Goal: Task Accomplishment & Management: Use online tool/utility

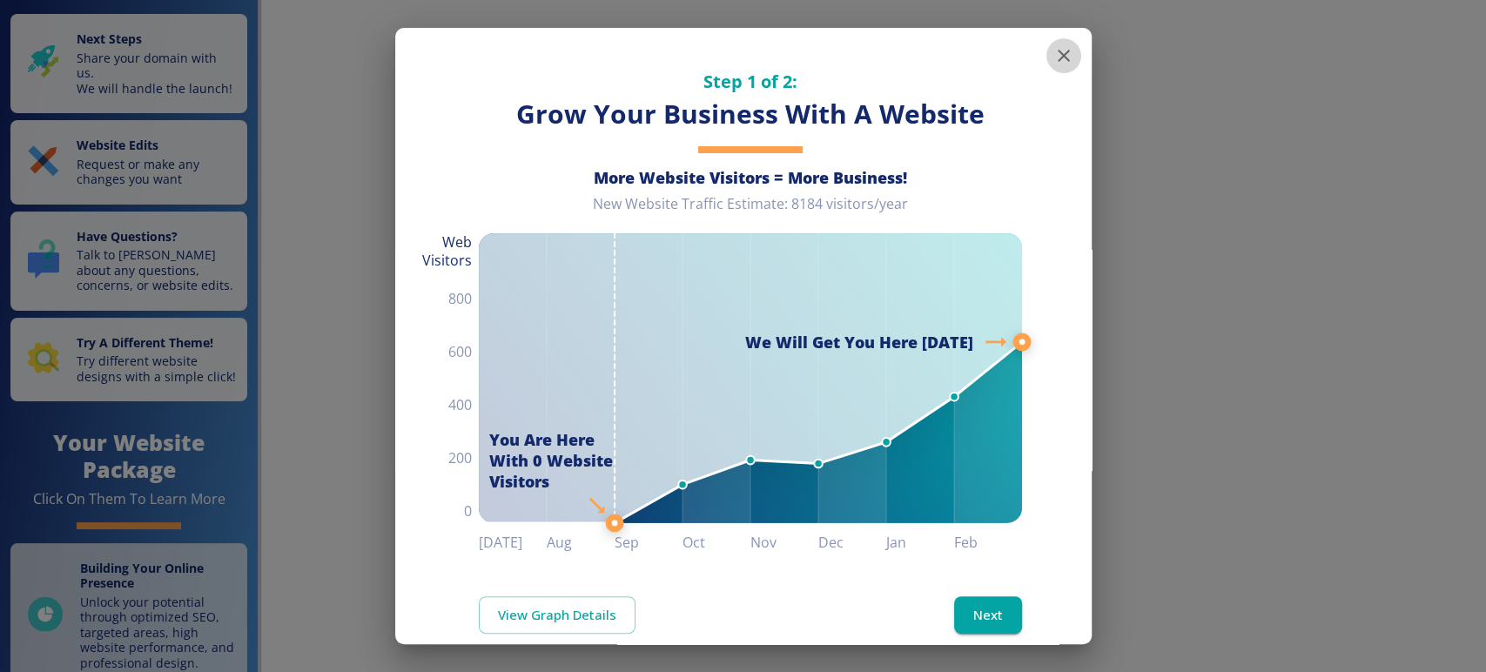
click at [1057, 57] on icon "button" at bounding box center [1063, 56] width 12 height 12
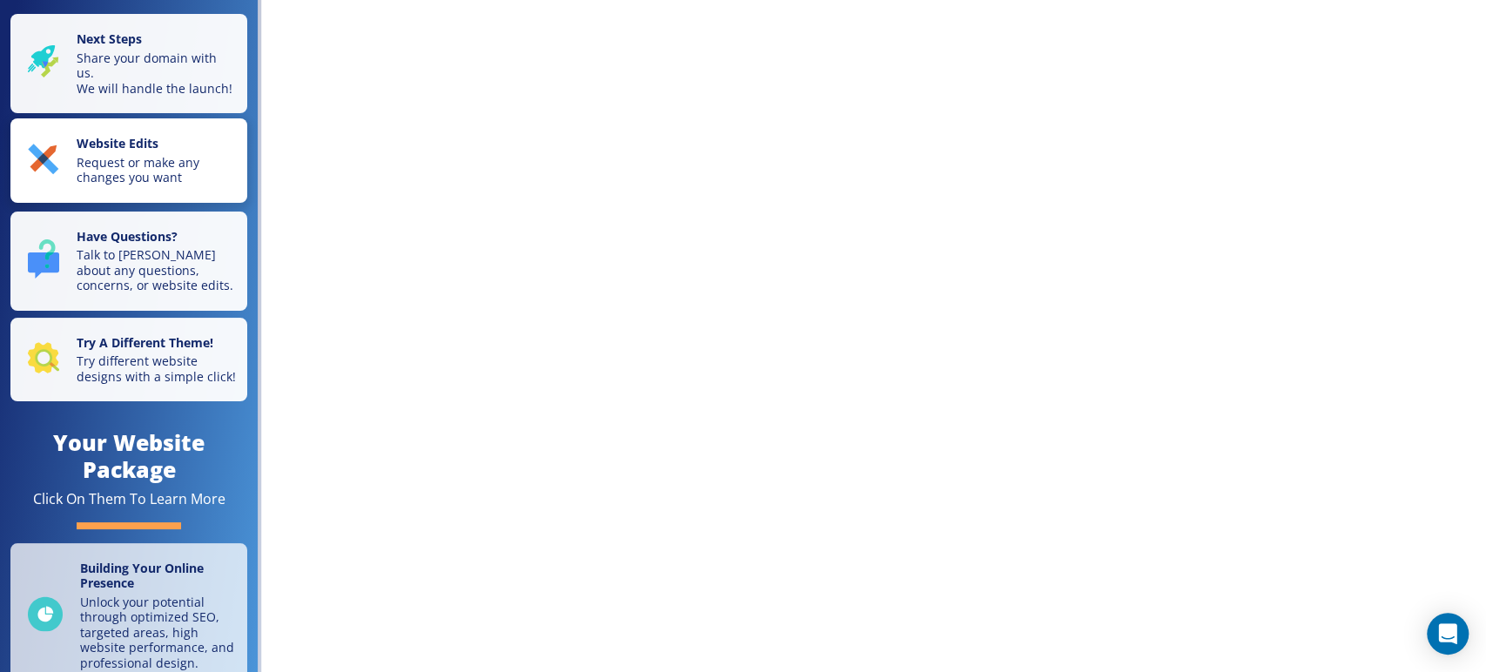
click at [171, 178] on p "Request or make any changes you want" at bounding box center [157, 170] width 160 height 30
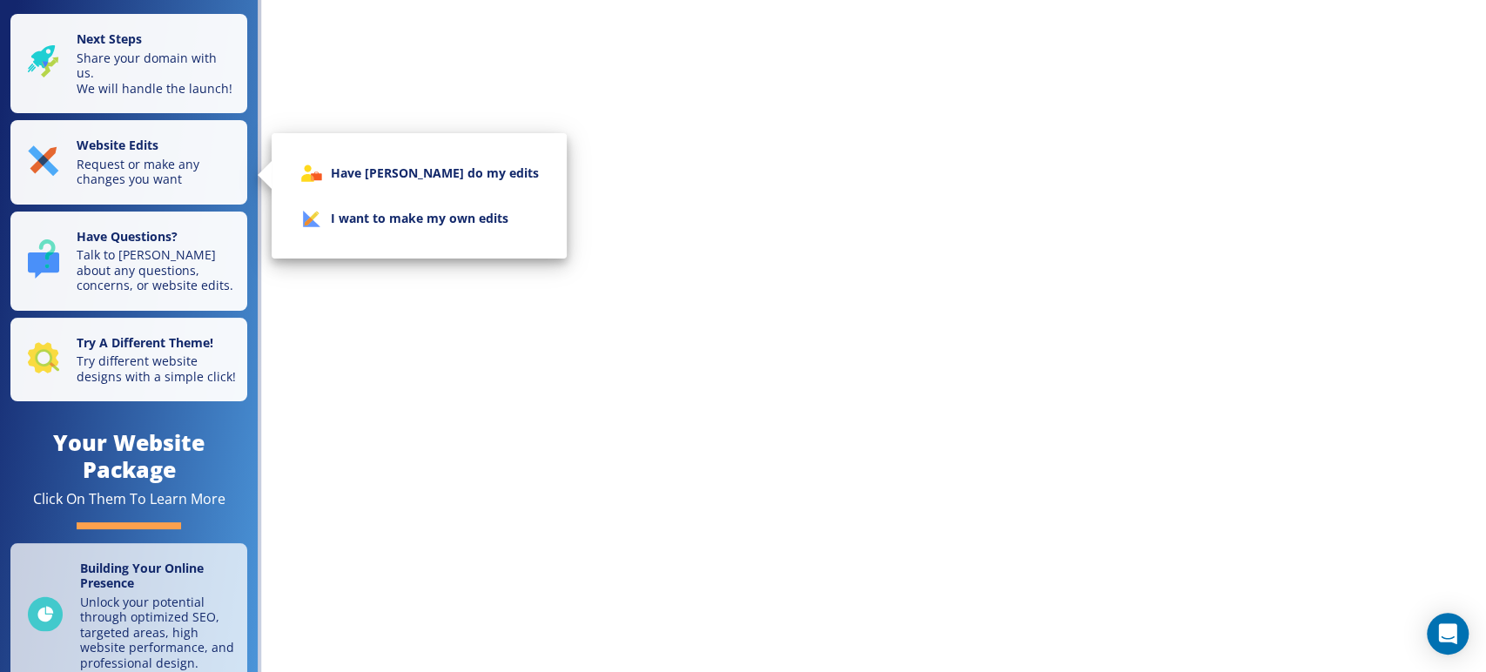
click at [138, 380] on div at bounding box center [743, 336] width 1486 height 672
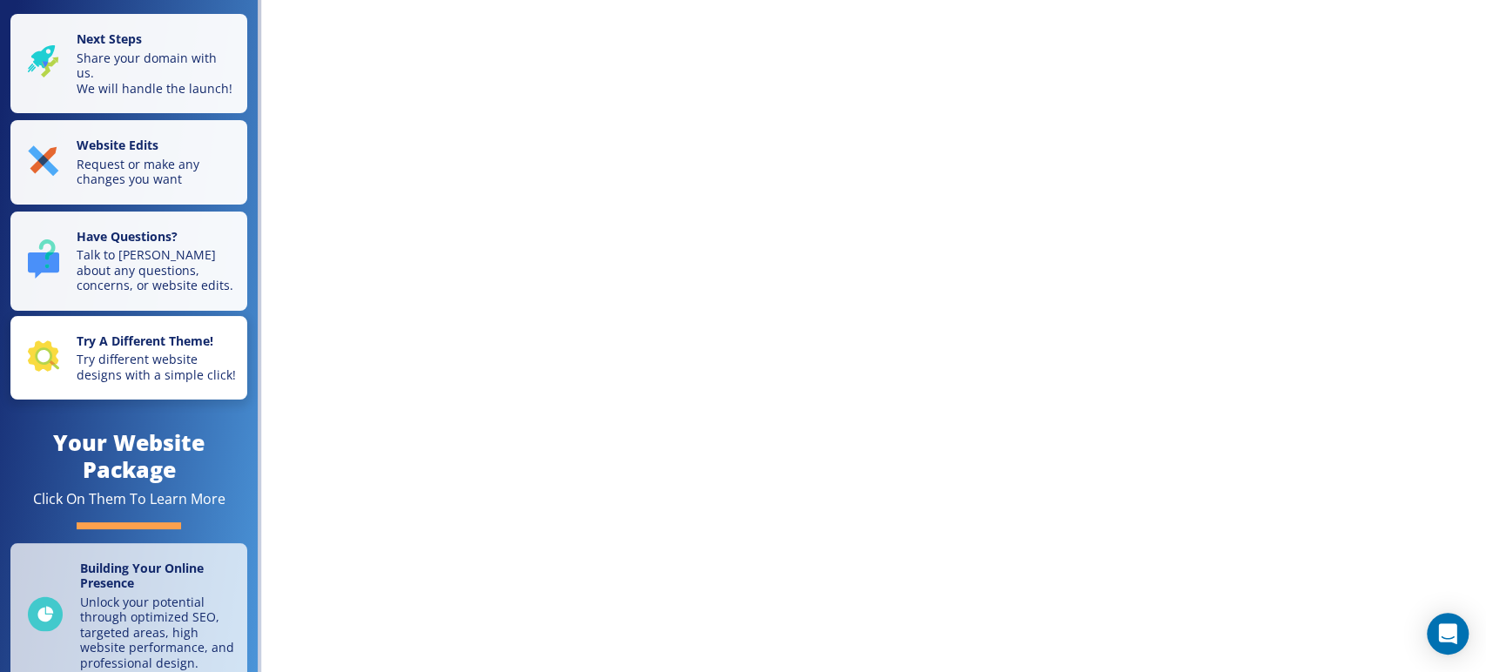
click at [170, 349] on strong "Try A Different Theme!" at bounding box center [145, 340] width 137 height 17
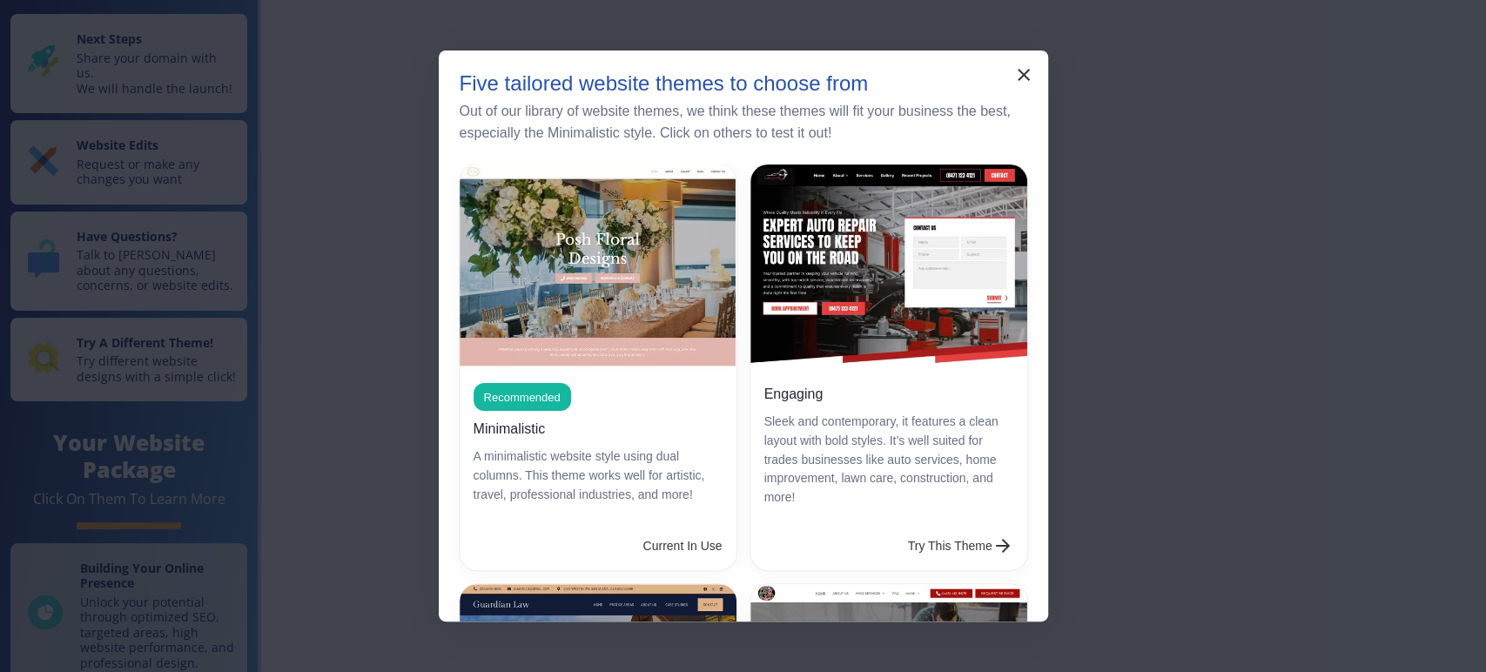
click at [953, 540] on button "Try This Theme" at bounding box center [960, 545] width 119 height 35
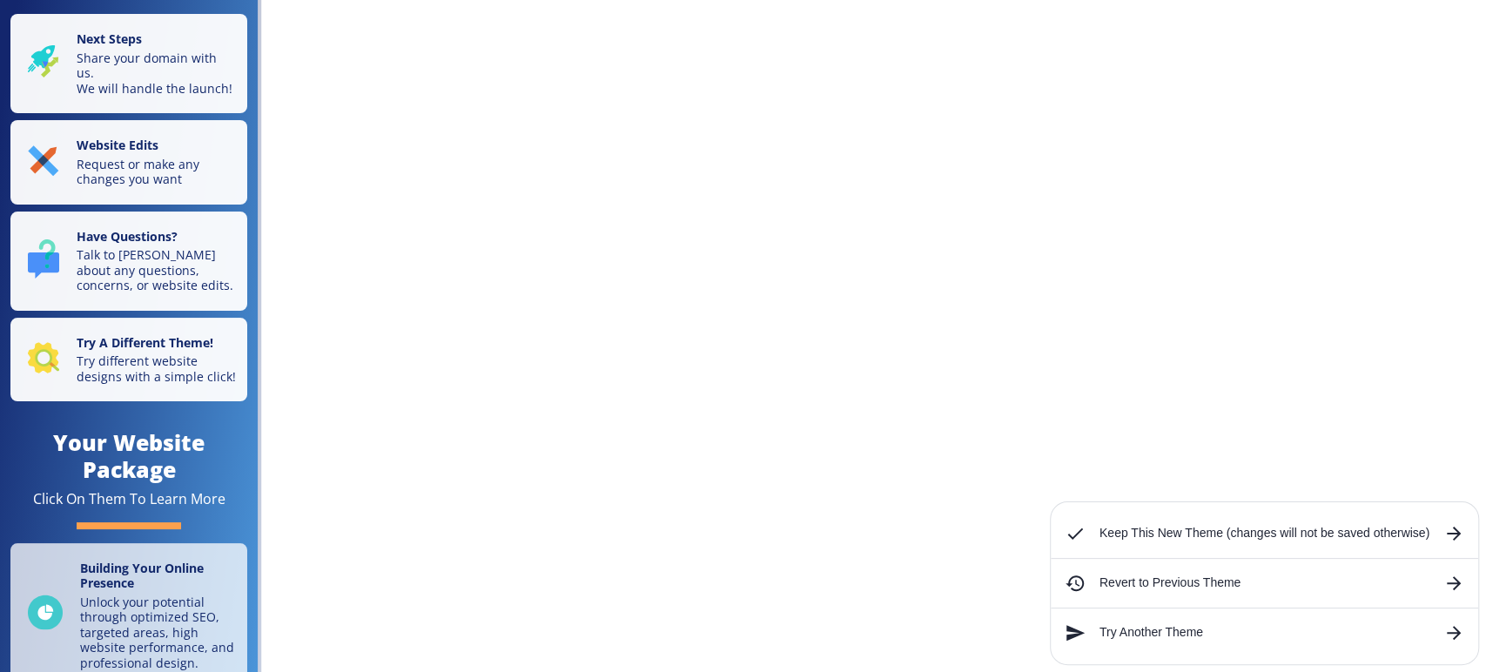
click at [1141, 537] on h6 "Keep This New Theme (changes will not be saved otherwise)" at bounding box center [1264, 533] width 330 height 19
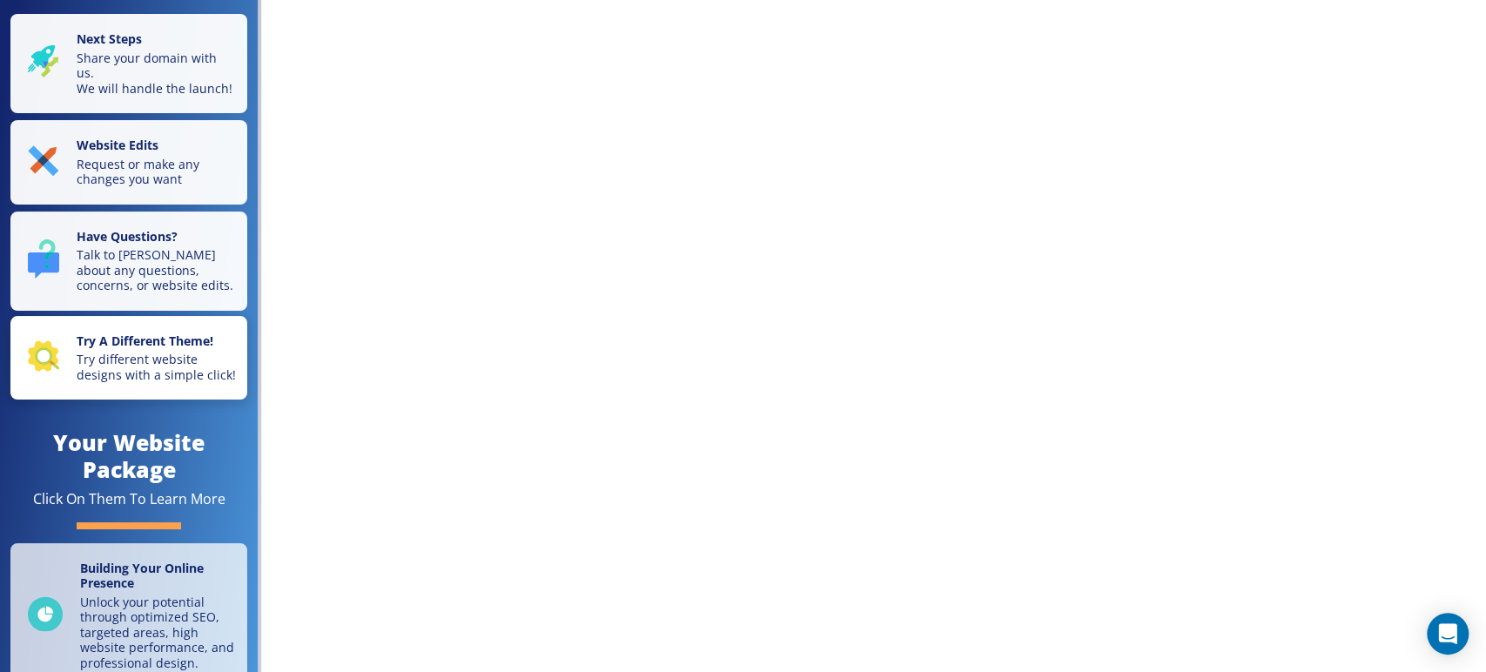
click at [166, 367] on p "Try different website designs with a simple click!" at bounding box center [157, 367] width 160 height 30
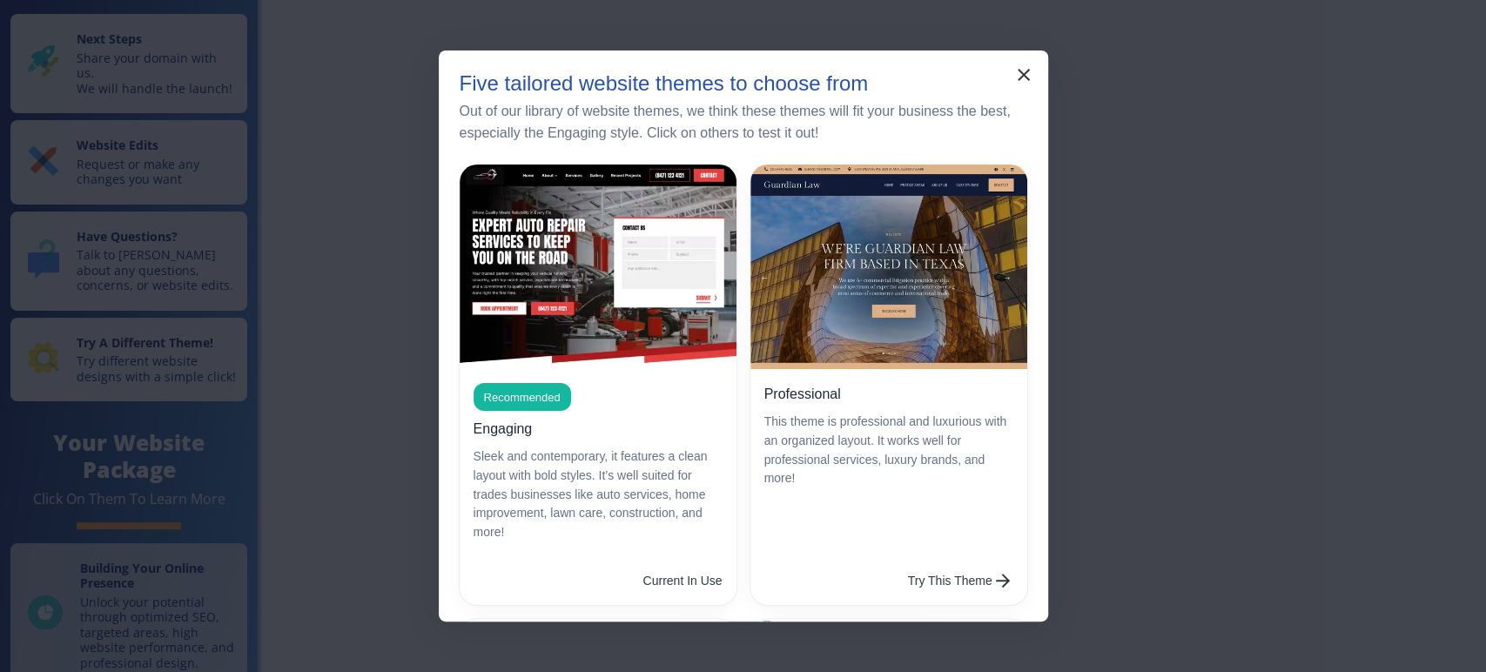
click at [940, 573] on button "Try This Theme" at bounding box center [960, 580] width 119 height 35
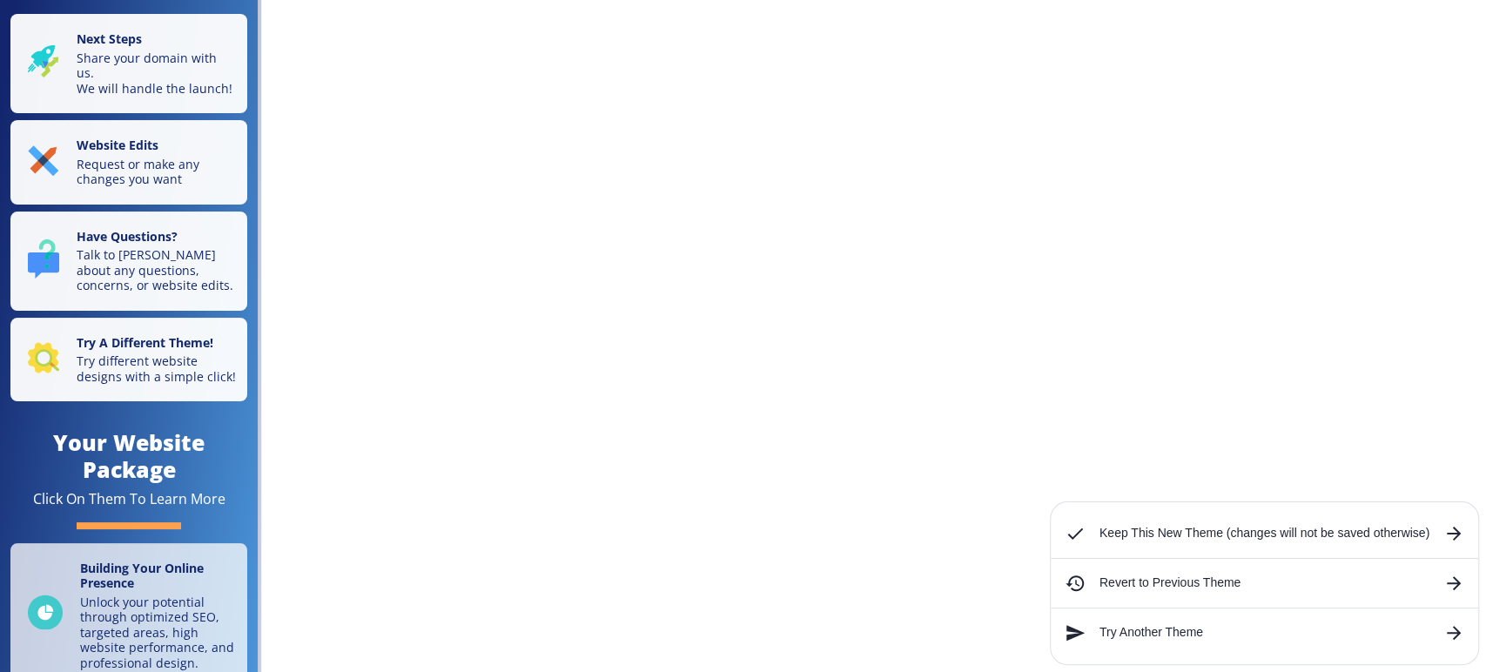
click at [1161, 646] on div "Try Another Theme" at bounding box center [1264, 632] width 427 height 35
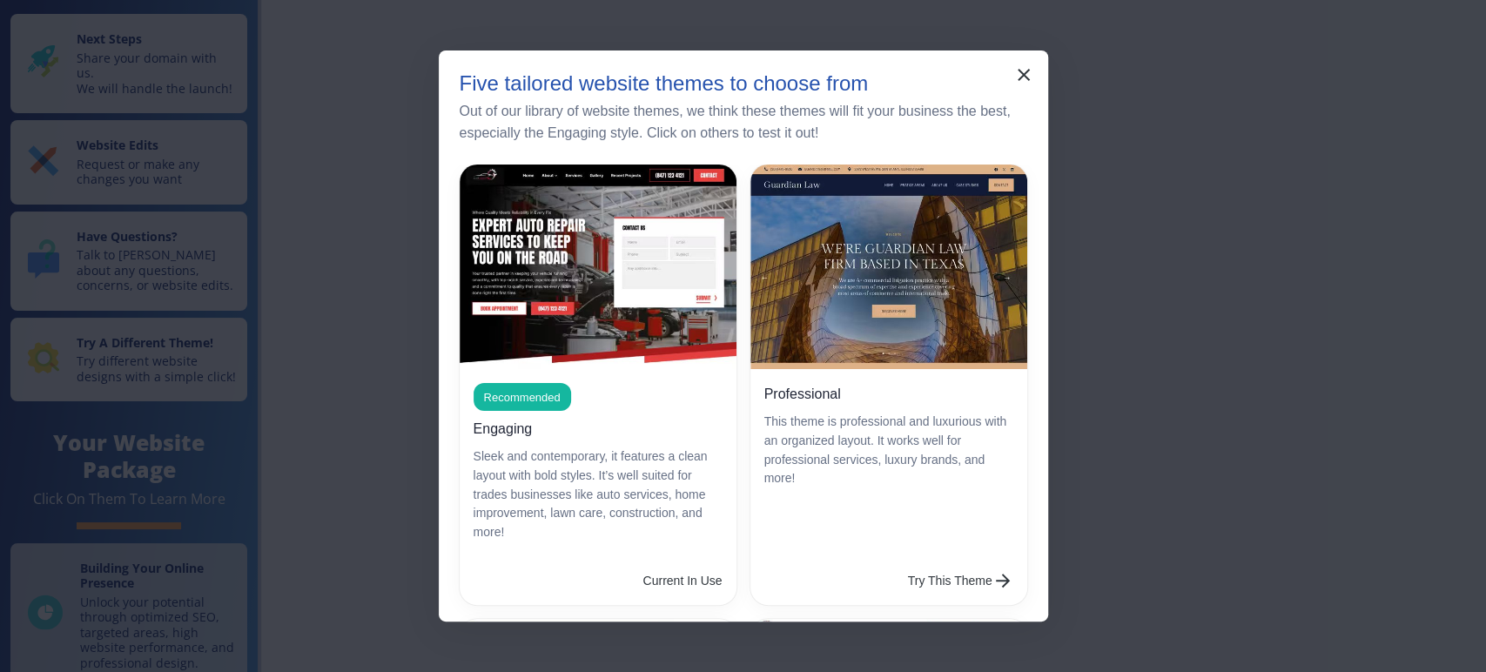
scroll to position [580, 0]
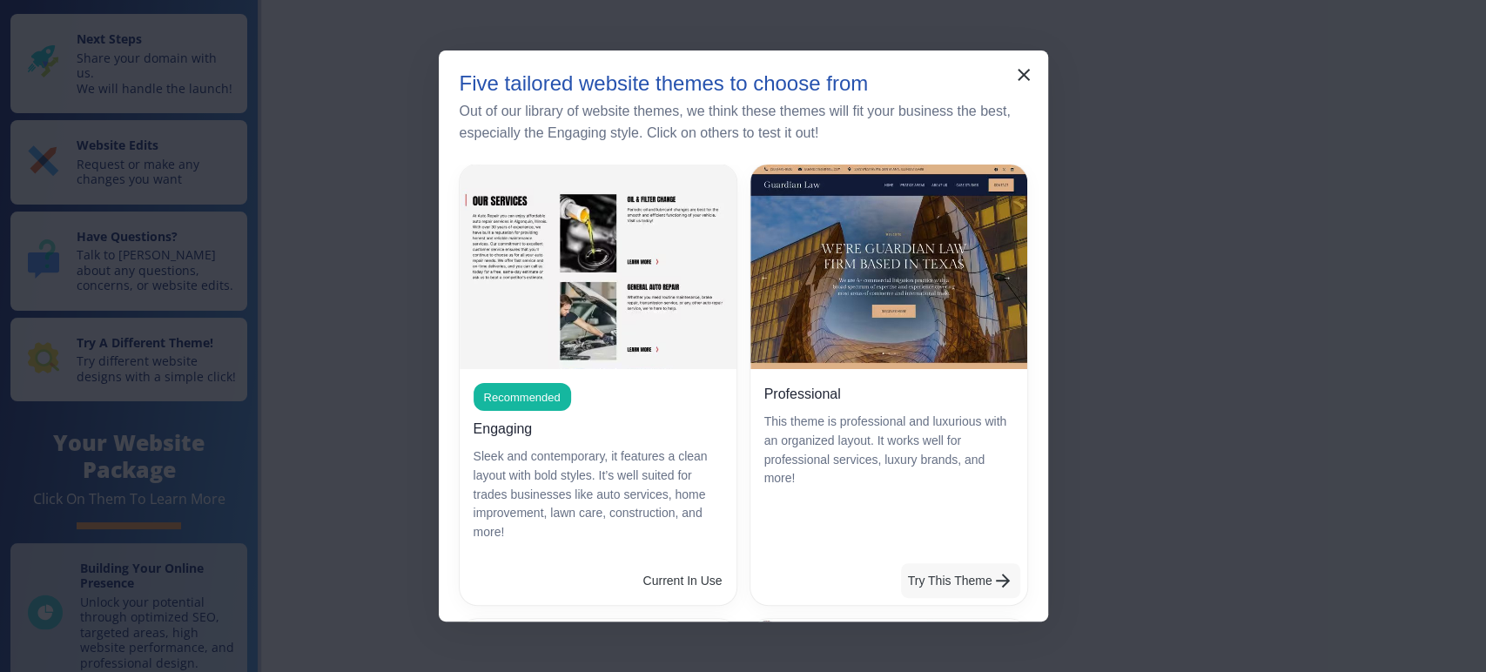
click at [947, 563] on button "Try This Theme" at bounding box center [960, 580] width 119 height 35
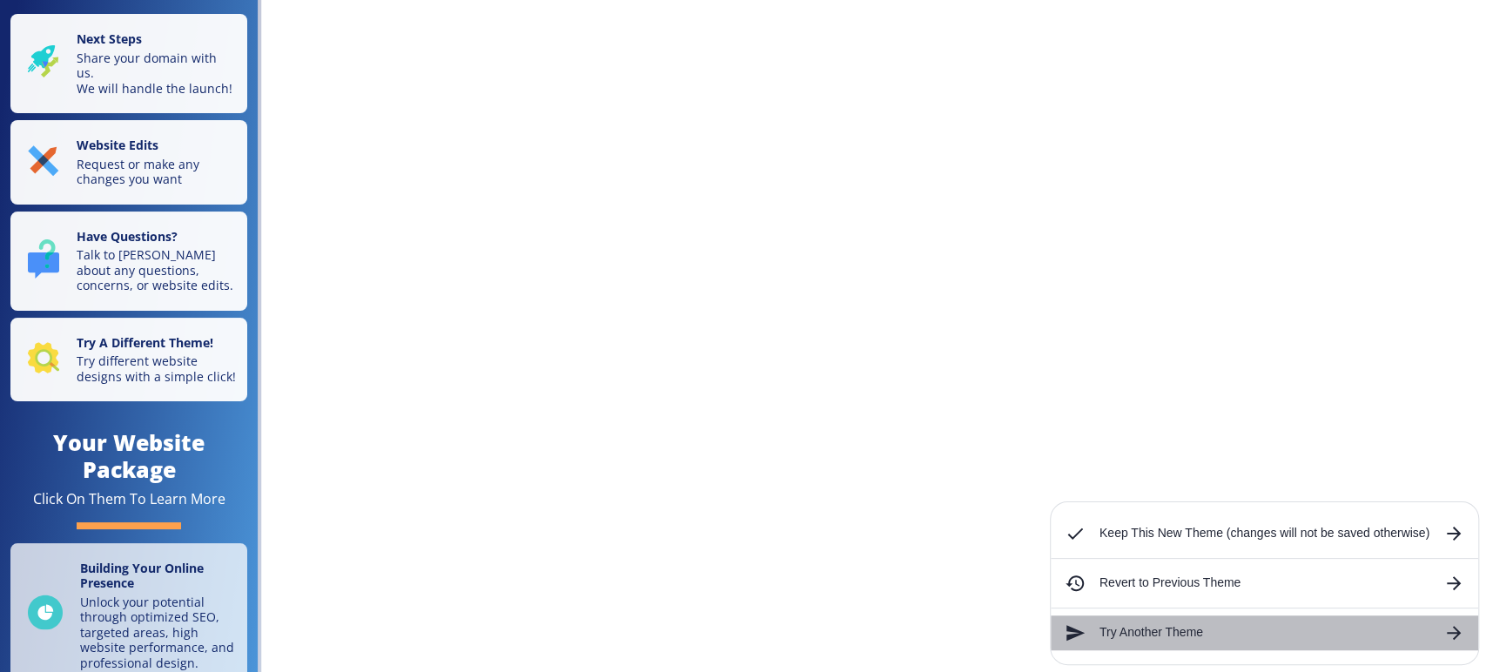
click at [1099, 632] on h6 "Try Another Theme" at bounding box center [1264, 632] width 330 height 19
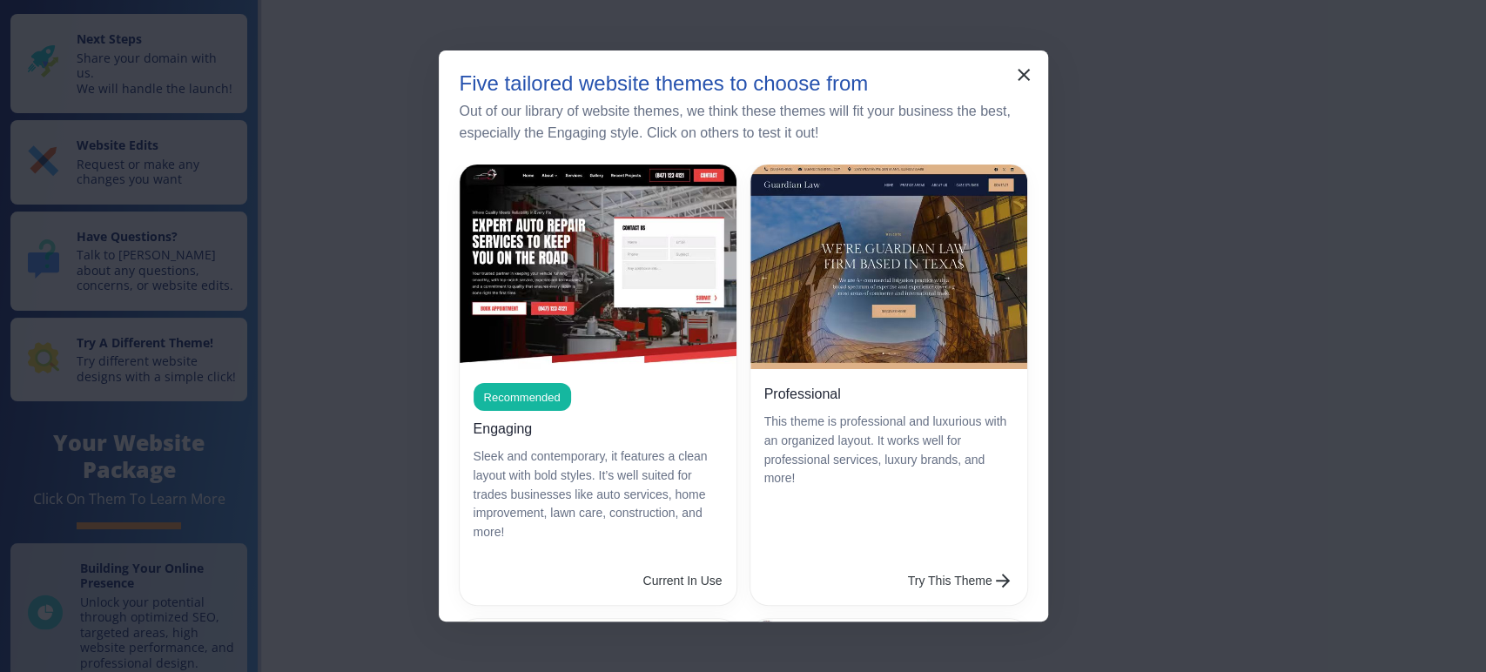
click at [666, 574] on div "Current In Use" at bounding box center [598, 580] width 277 height 49
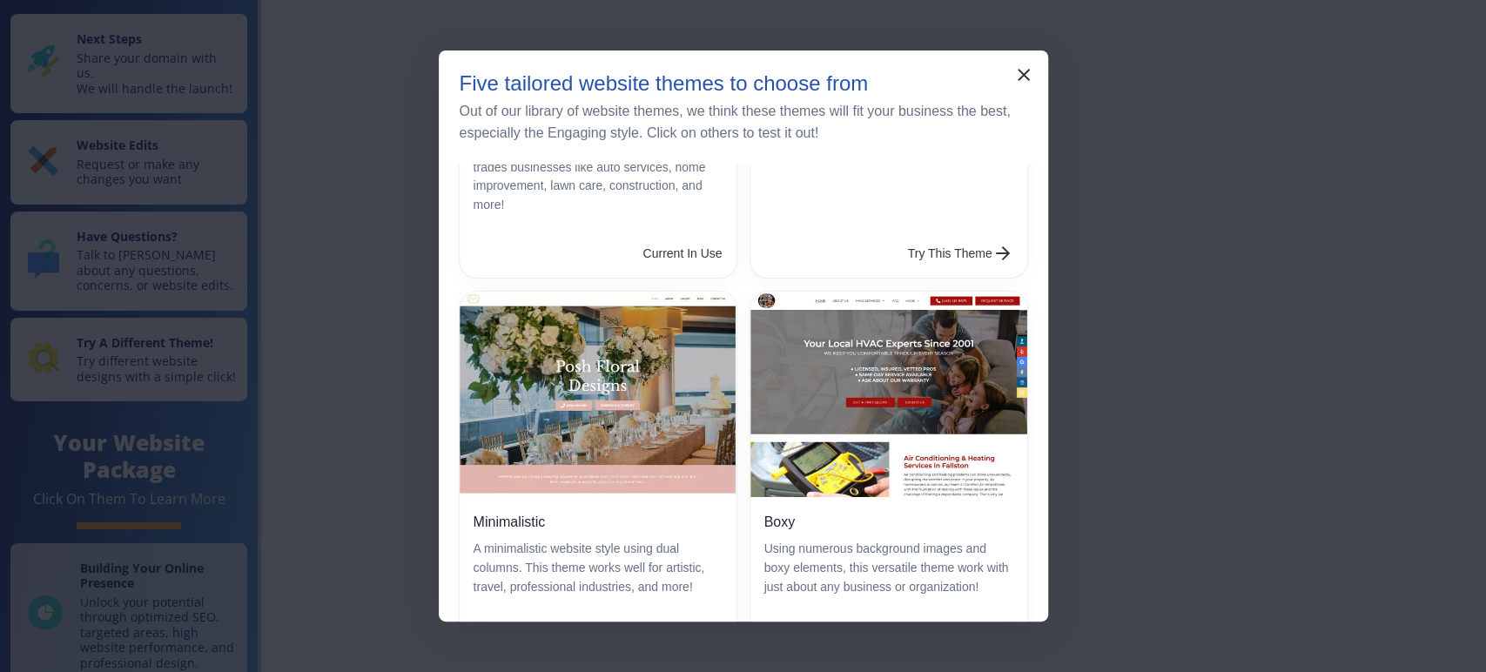
scroll to position [0, 0]
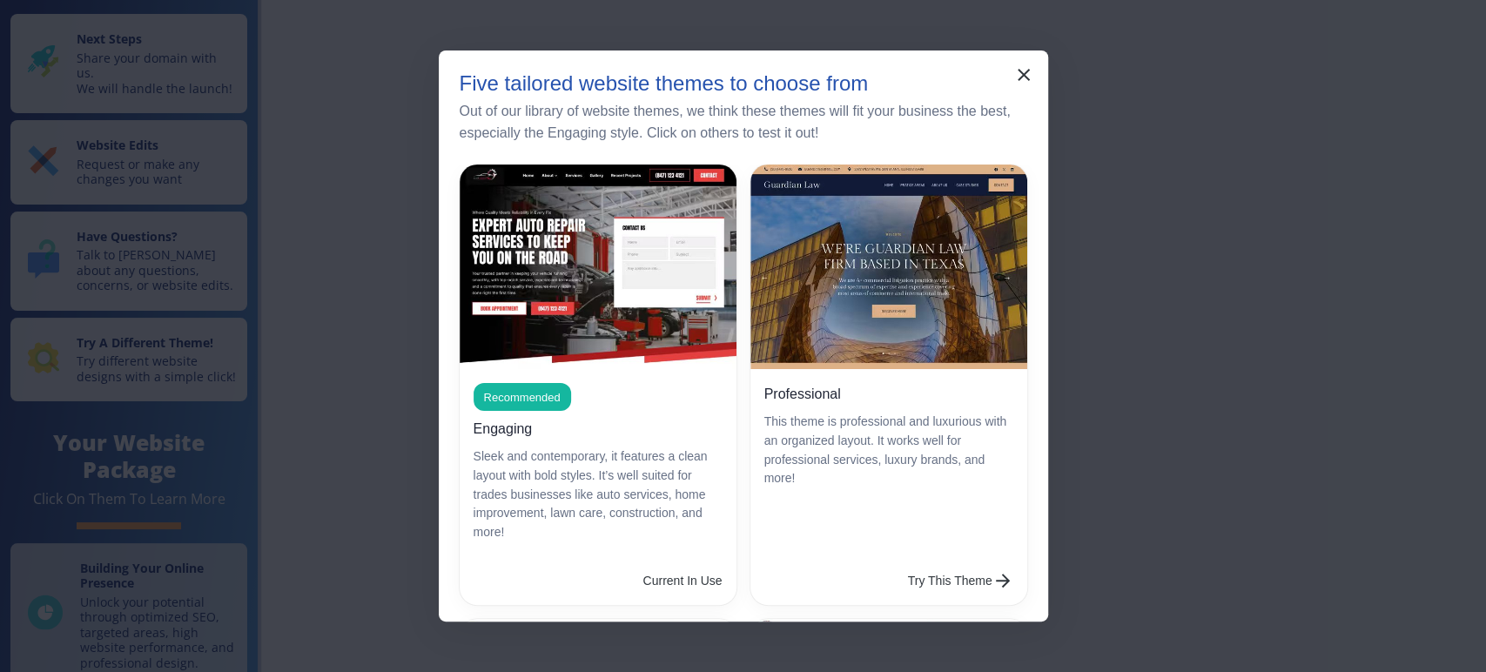
click at [1019, 75] on icon "button" at bounding box center [1023, 74] width 21 height 21
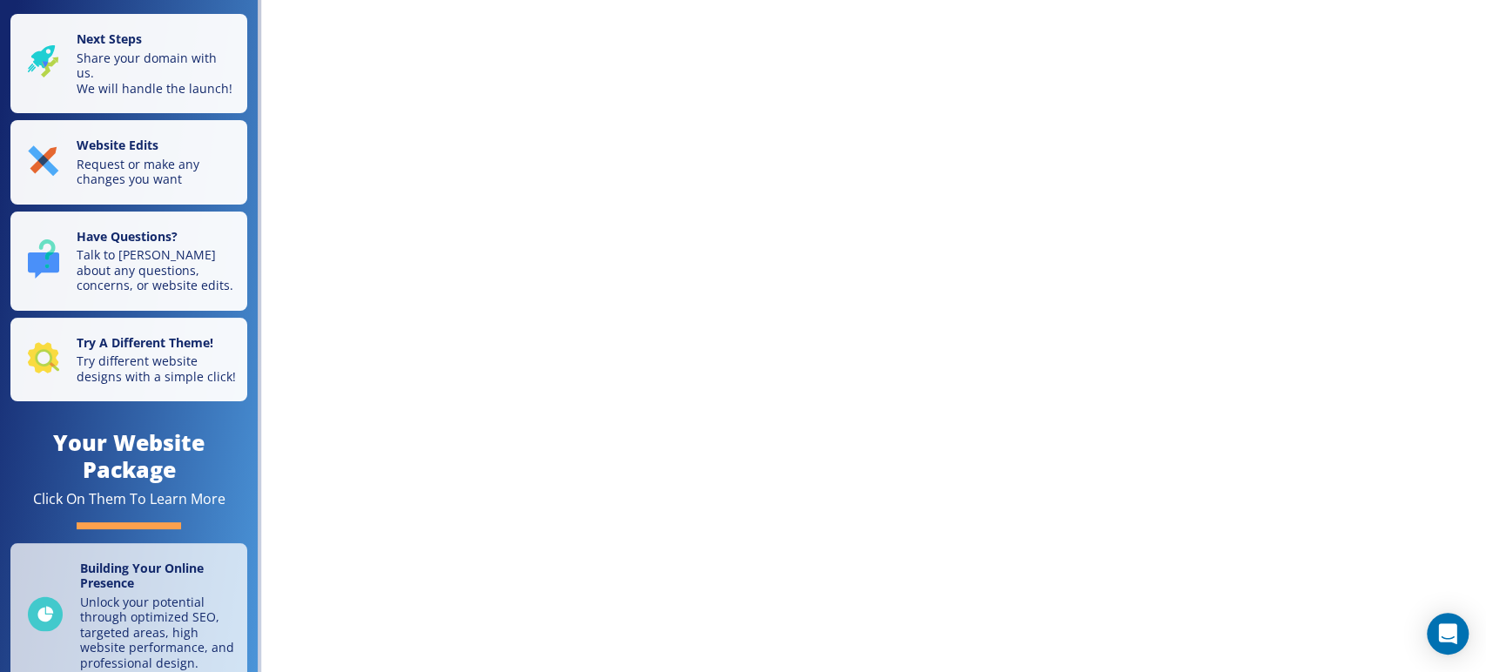
click at [702, 352] on div "Next Steps Share your domain with us. We will handle the launch! Website Edits …" at bounding box center [743, 336] width 1486 height 672
